Goal: Navigation & Orientation: Find specific page/section

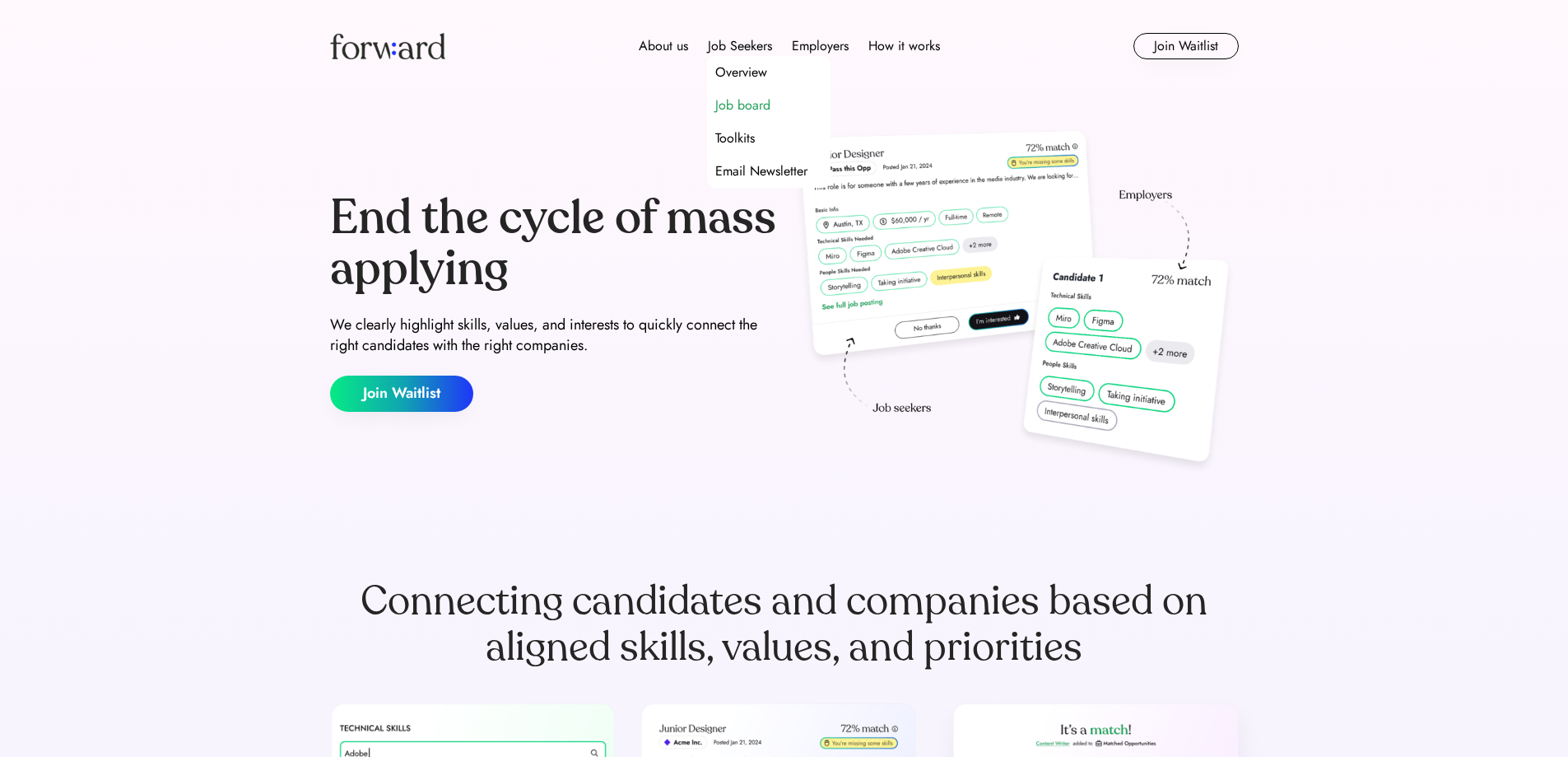
click at [738, 99] on div "Job board" at bounding box center [743, 106] width 55 height 20
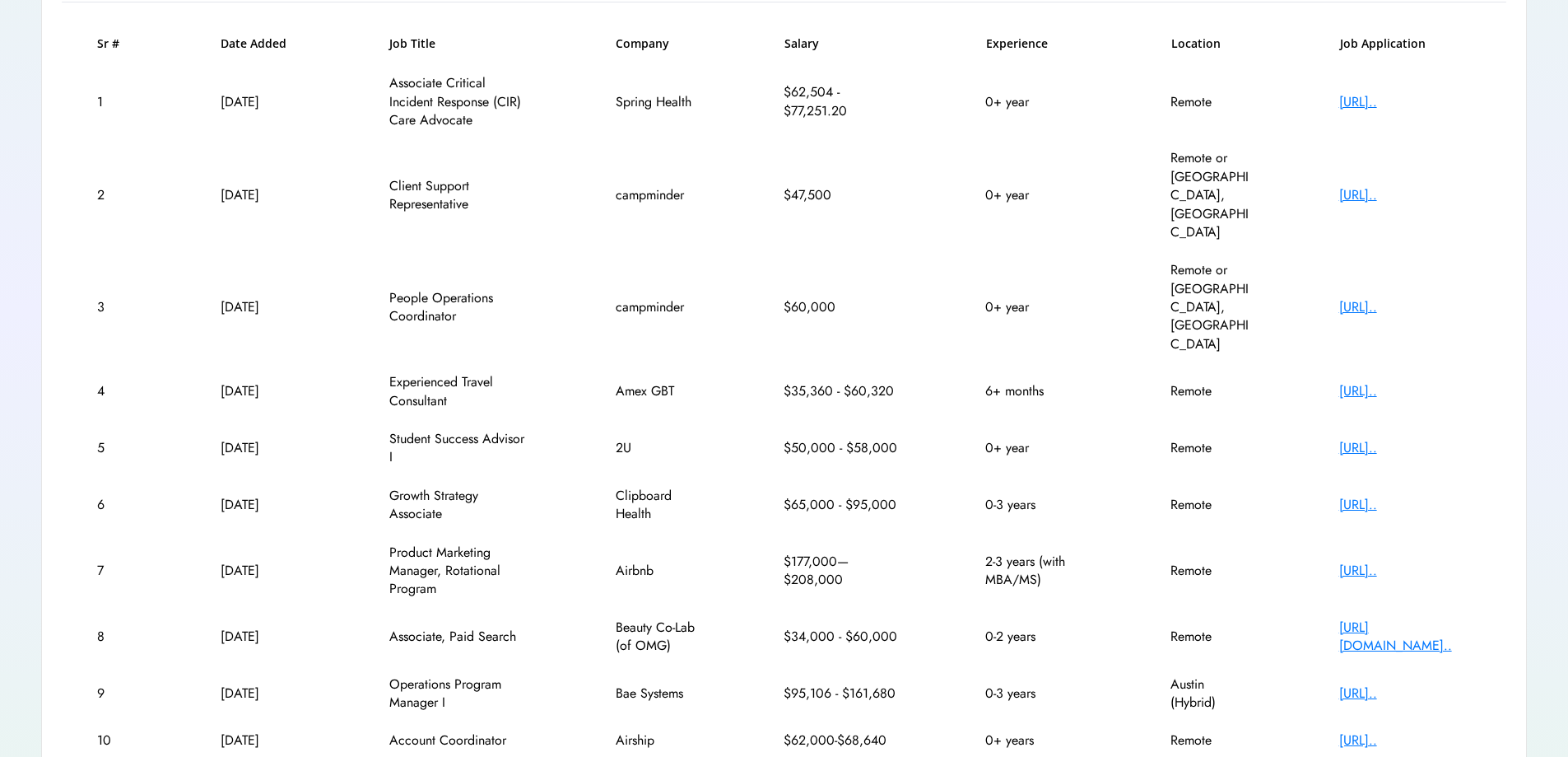
scroll to position [246, 0]
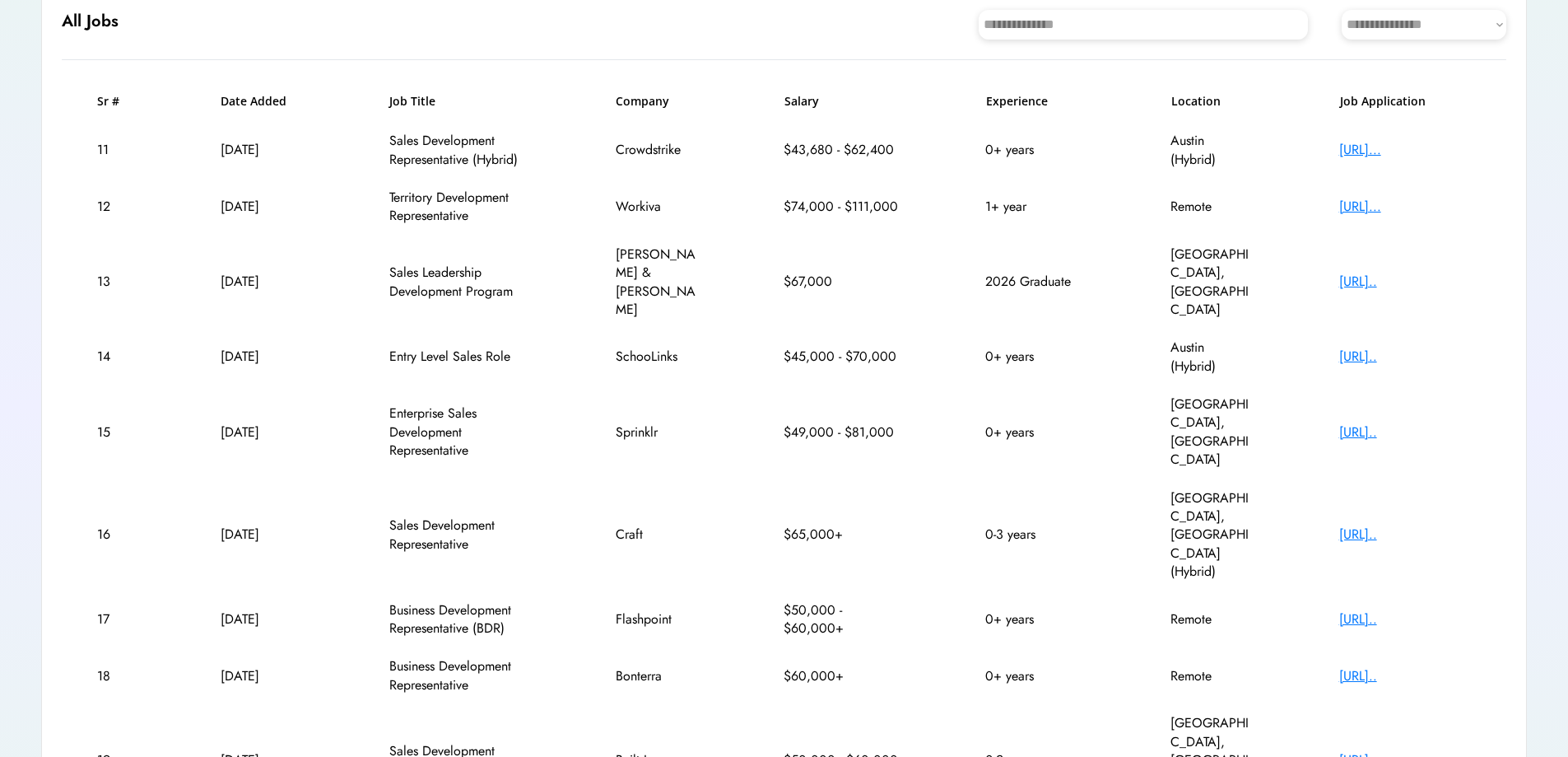
scroll to position [265, 0]
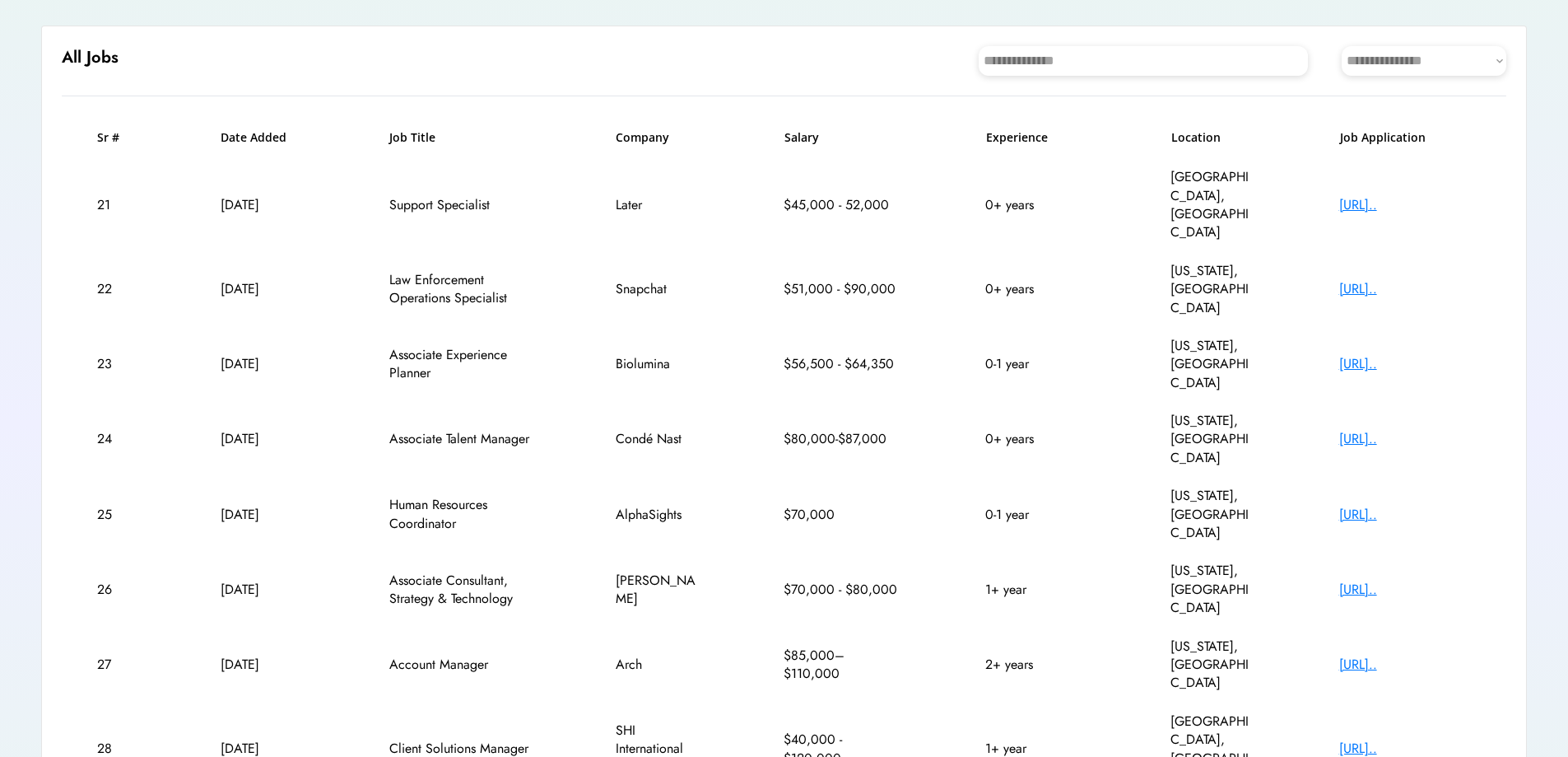
scroll to position [191, 0]
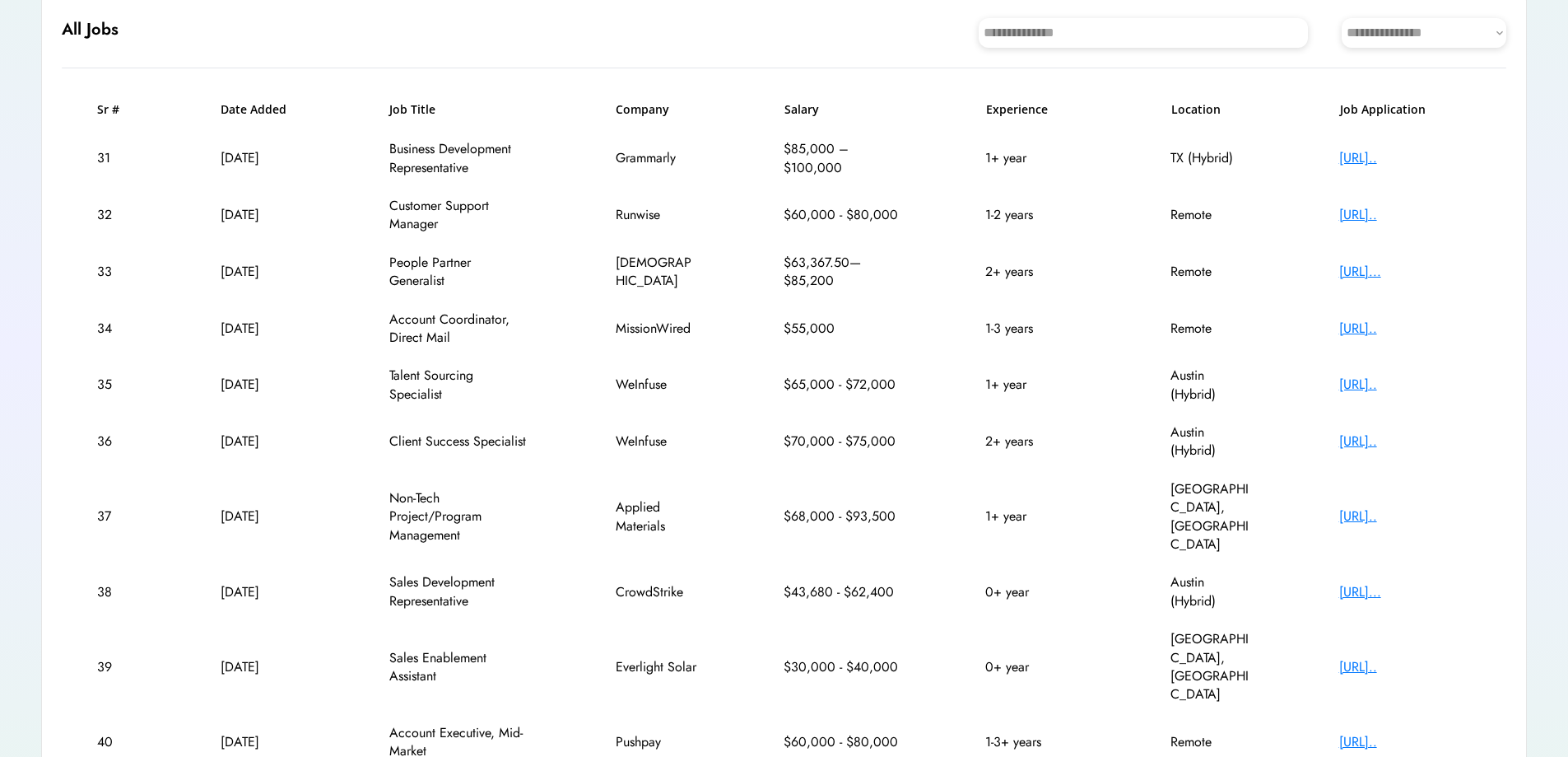
scroll to position [246, 0]
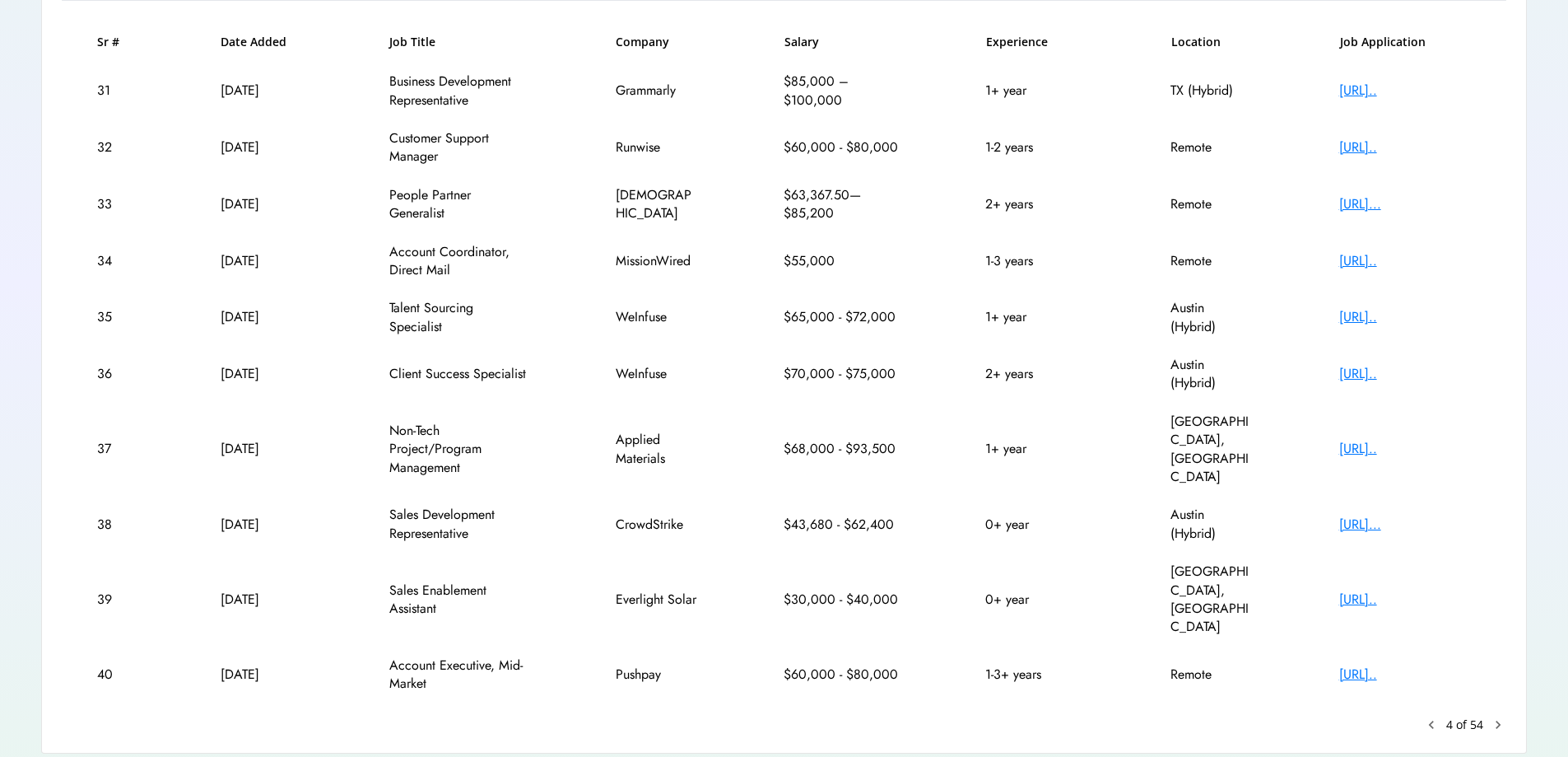
click at [1499, 716] on text "chevron_right" at bounding box center [1498, 724] width 17 height 17
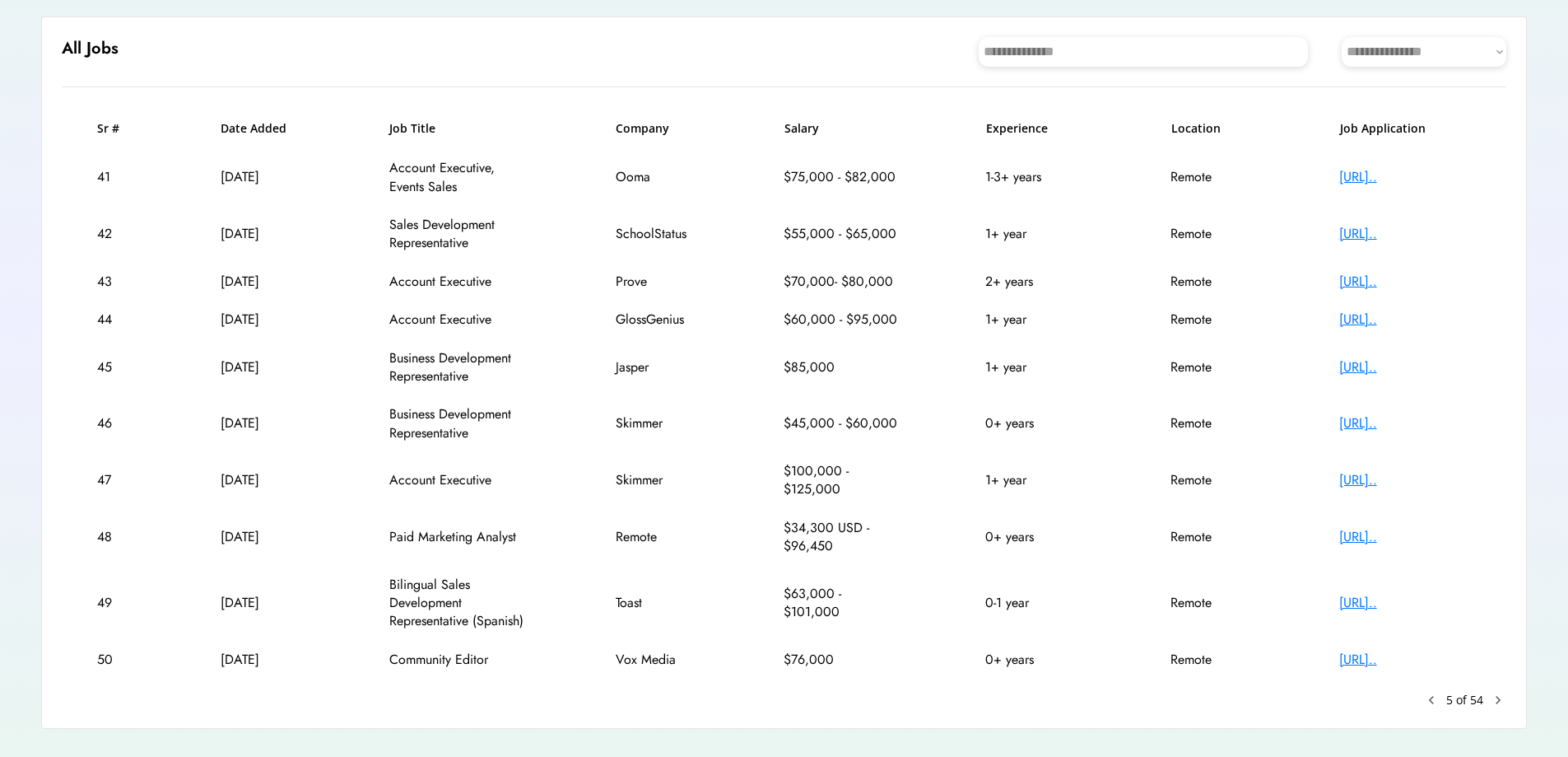
scroll to position [191, 0]
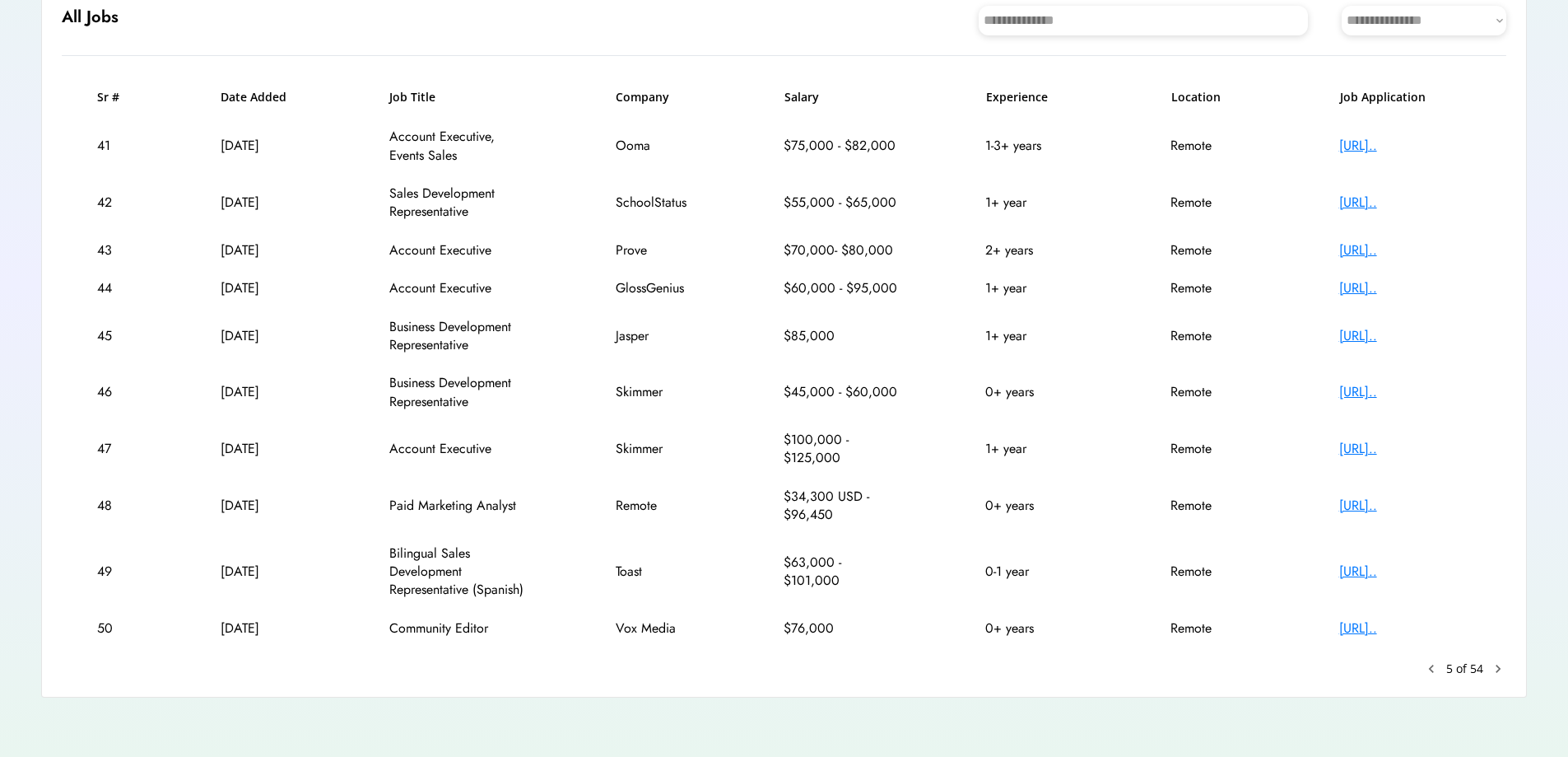
click at [1501, 667] on text "chevron_right" at bounding box center [1498, 668] width 17 height 17
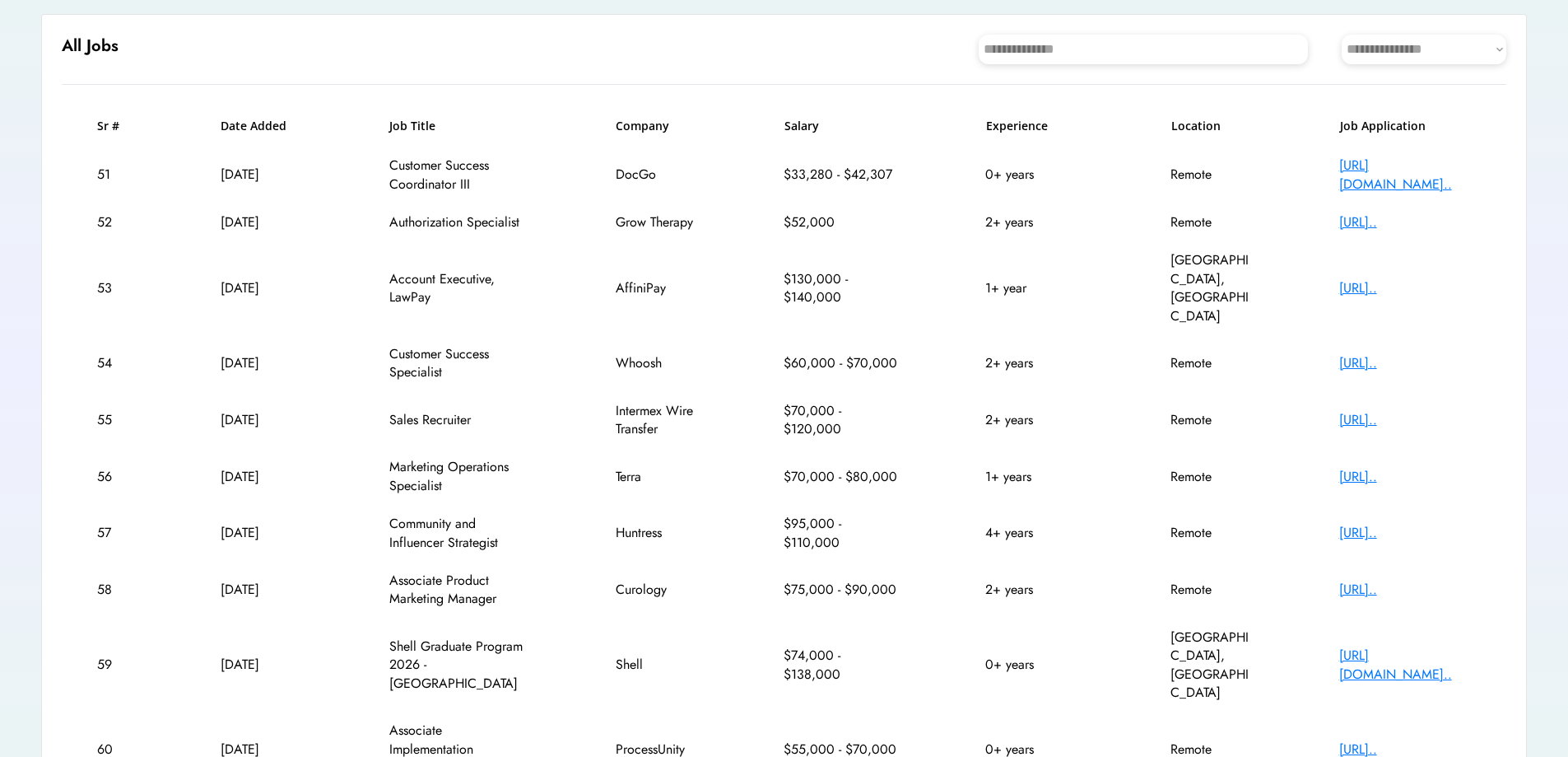
scroll to position [228, 0]
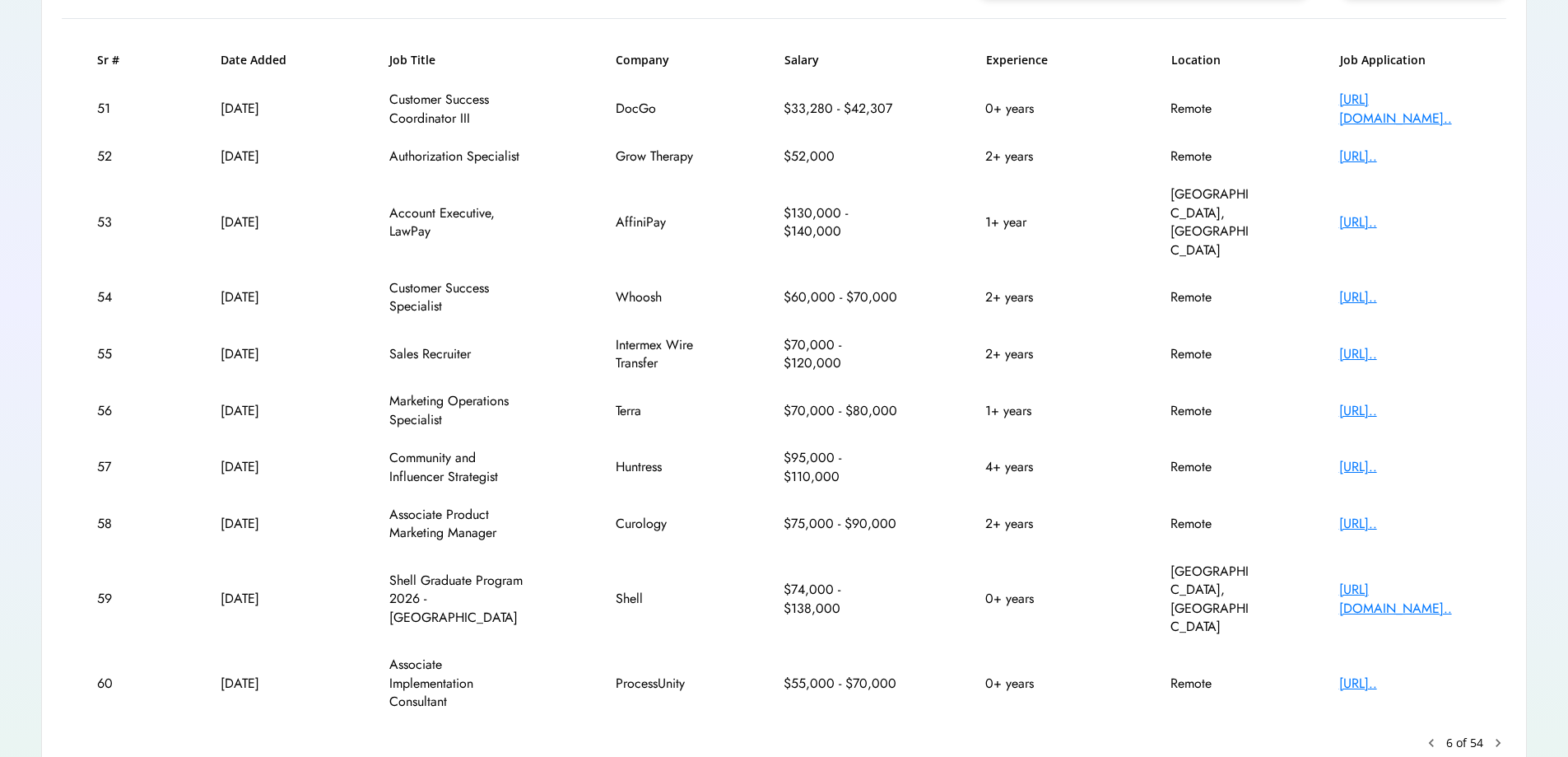
click at [1415, 580] on div "[URL][DOMAIN_NAME].." at bounding box center [1405, 598] width 131 height 37
click at [1501, 734] on text "chevron_right" at bounding box center [1498, 742] width 17 height 17
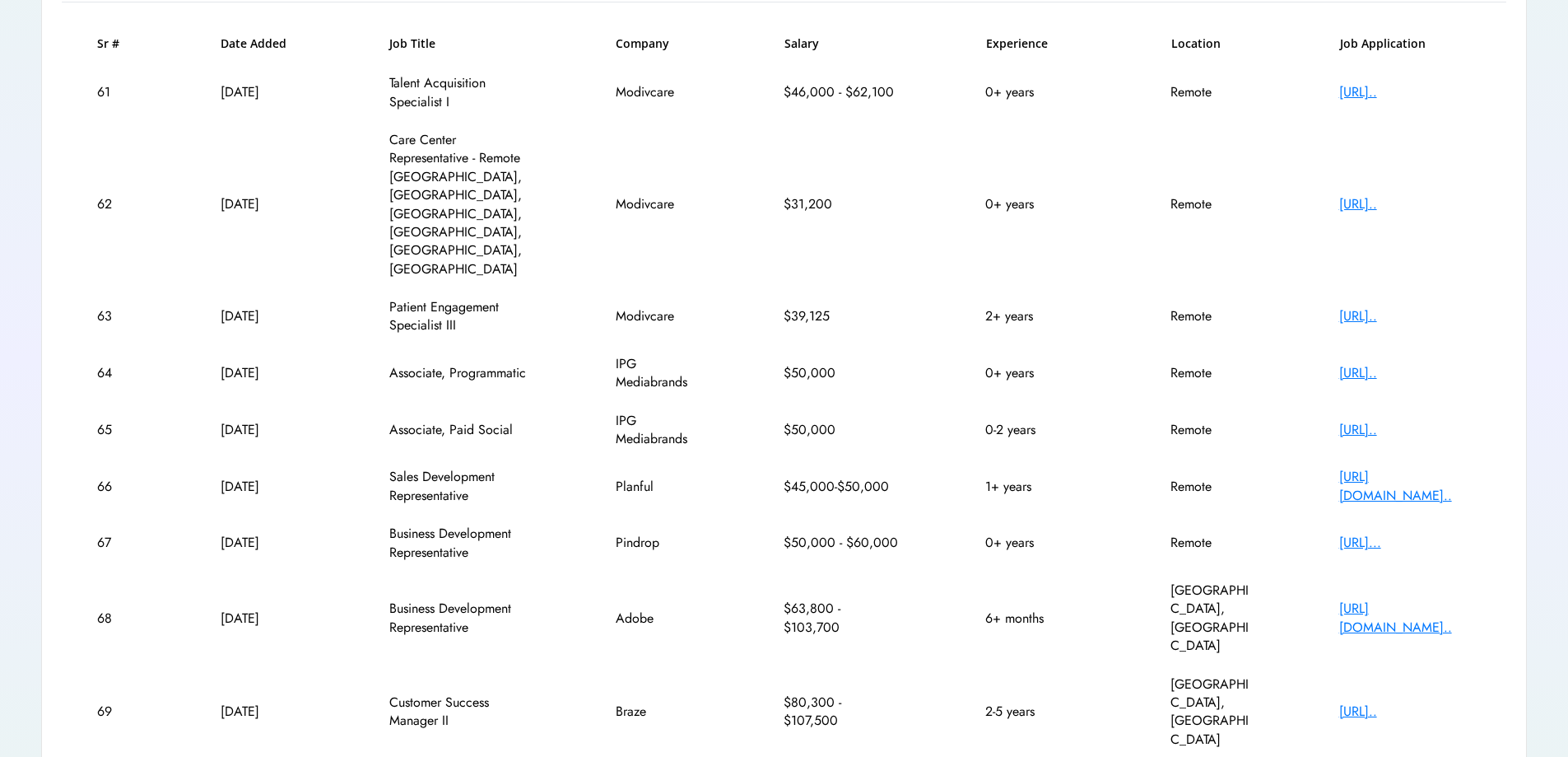
scroll to position [246, 0]
click at [1395, 701] on div "[URL].." at bounding box center [1405, 710] width 131 height 18
